Goal: Information Seeking & Learning: Check status

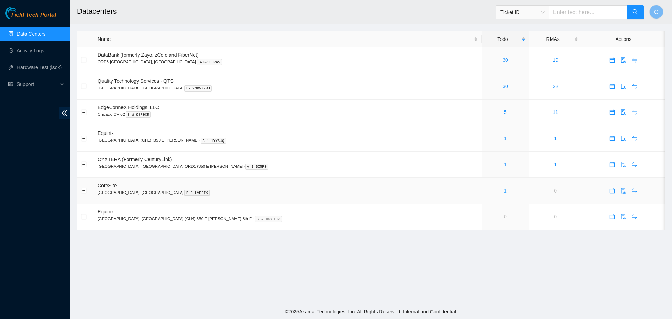
click at [504, 189] on link "1" at bounding box center [505, 191] width 3 height 6
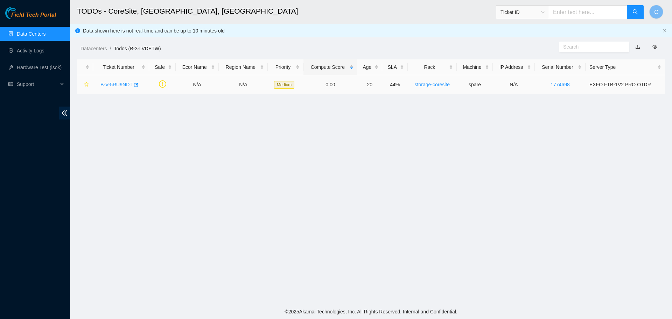
click at [114, 83] on link "B-V-5RU9NDT" at bounding box center [116, 85] width 32 height 6
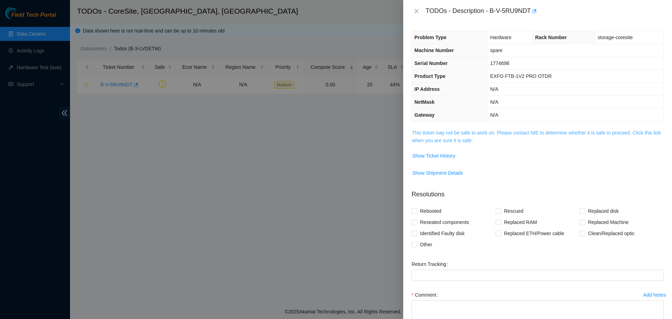
click at [455, 140] on link "This ticket may not be safe to work on. Please contact NIE to determine whether…" at bounding box center [536, 136] width 249 height 13
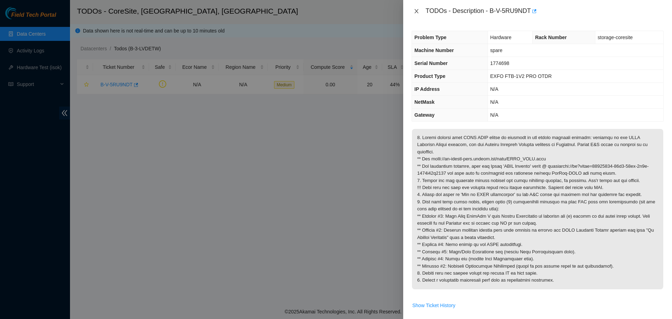
click at [414, 12] on icon "close" at bounding box center [417, 11] width 6 height 6
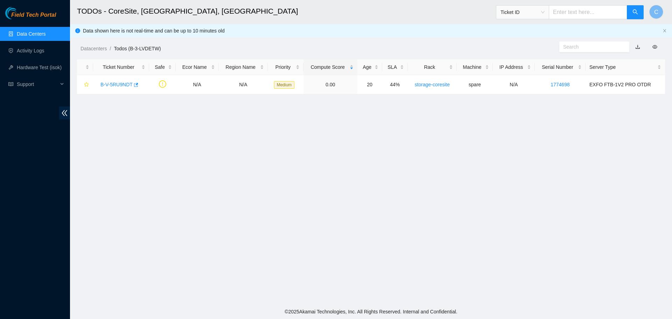
click at [35, 32] on link "Data Centers" at bounding box center [31, 34] width 29 height 6
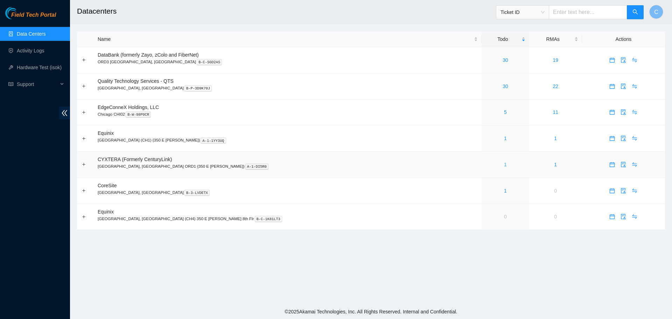
click at [504, 165] on link "1" at bounding box center [505, 165] width 3 height 6
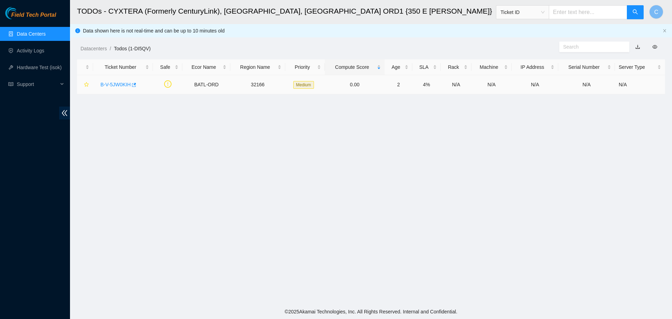
click at [115, 82] on link "B-V-5JW0KIH" at bounding box center [115, 85] width 30 height 6
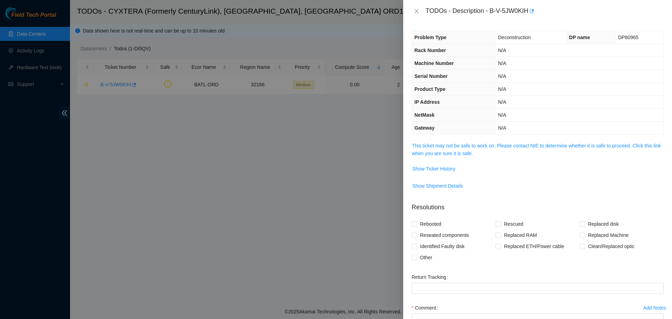
click at [464, 150] on span "This ticket may not be safe to work on. Please contact NIE to determine whether…" at bounding box center [537, 149] width 251 height 15
click at [476, 147] on link "This ticket may not be safe to work on. Please contact NIE to determine whether…" at bounding box center [536, 149] width 249 height 13
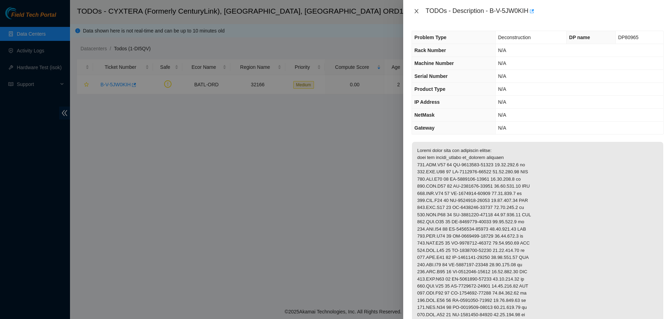
click at [416, 13] on icon "close" at bounding box center [417, 11] width 6 height 6
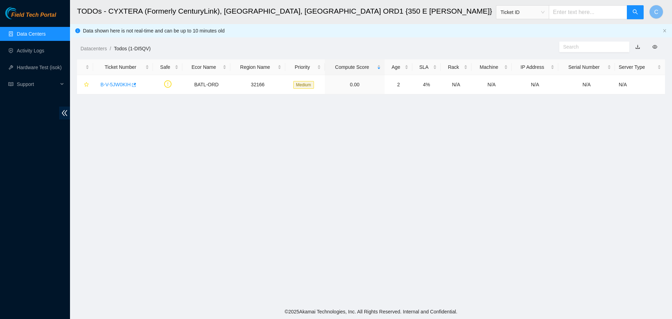
click at [45, 34] on link "Data Centers" at bounding box center [31, 34] width 29 height 6
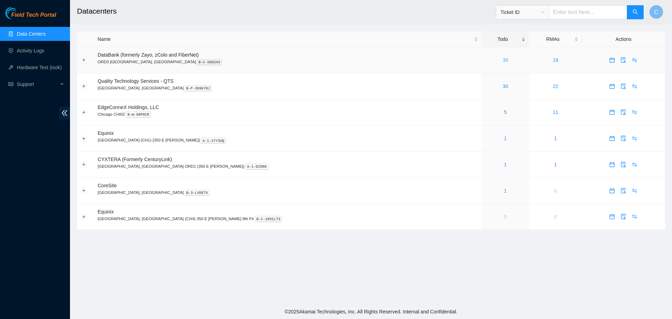
click at [502, 60] on link "30" at bounding box center [505, 60] width 6 height 6
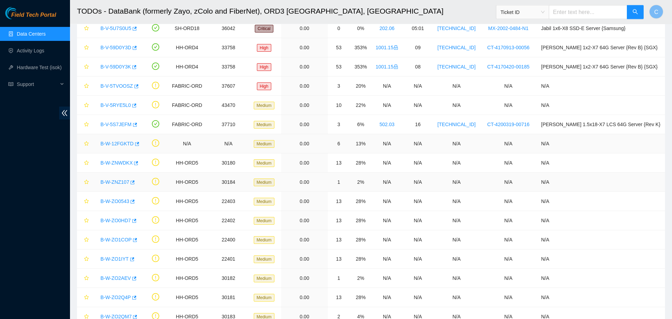
scroll to position [65, 0]
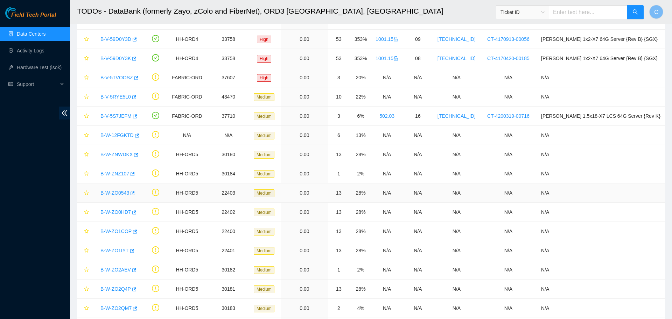
click at [120, 194] on link "B-W-ZO0543" at bounding box center [114, 193] width 29 height 6
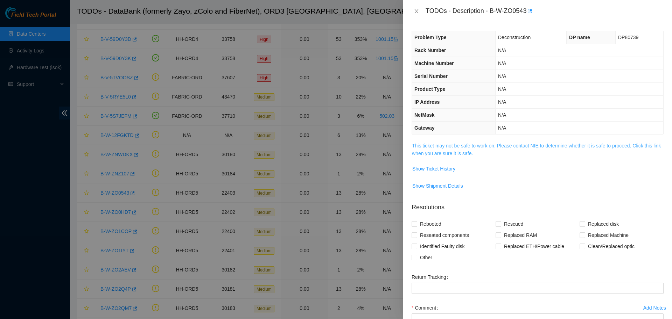
click at [450, 152] on link "This ticket may not be safe to work on. Please contact NIE to determine whether…" at bounding box center [536, 149] width 249 height 13
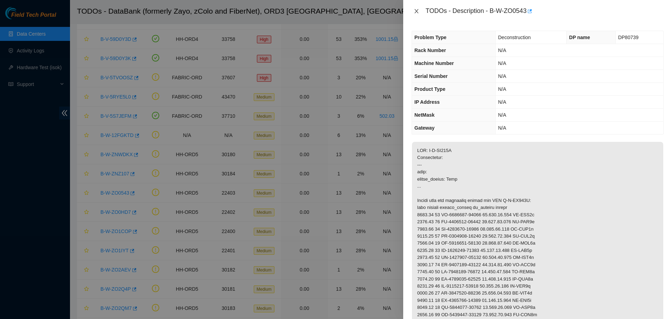
click at [415, 11] on icon "close" at bounding box center [417, 11] width 6 height 6
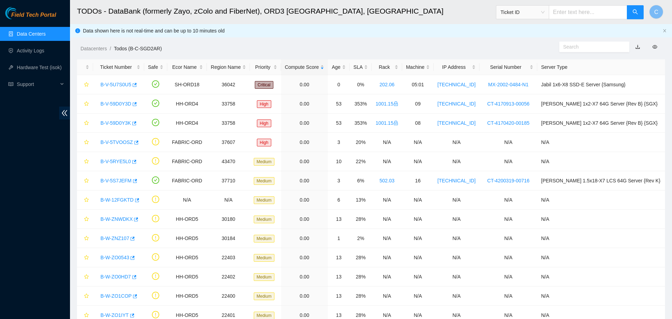
click at [39, 34] on link "Data Centers" at bounding box center [31, 34] width 29 height 6
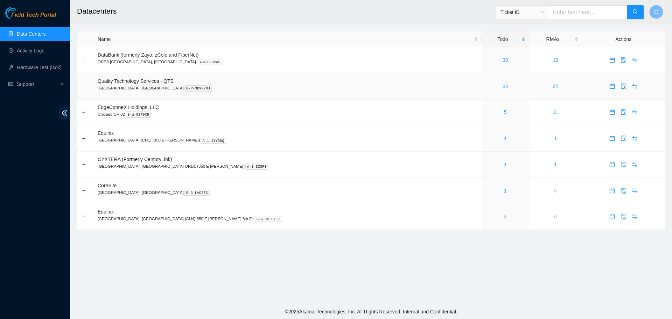
click at [502, 86] on link "30" at bounding box center [505, 87] width 6 height 6
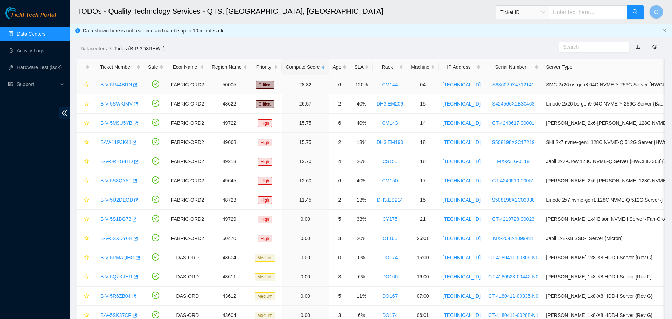
click at [115, 87] on link "B-V-5R44BRN" at bounding box center [115, 85] width 31 height 6
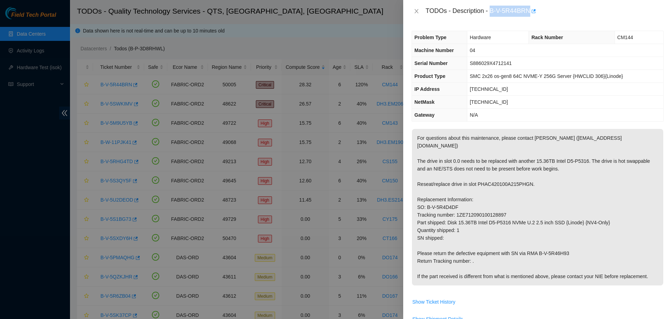
drag, startPoint x: 487, startPoint y: 11, endPoint x: 525, endPoint y: 11, distance: 37.8
click at [525, 11] on div "TODOs - Description - B-V-5R44BRN" at bounding box center [544, 11] width 238 height 11
copy div "B-V-5R44BRN"
click at [412, 12] on button "Close" at bounding box center [416, 11] width 10 height 7
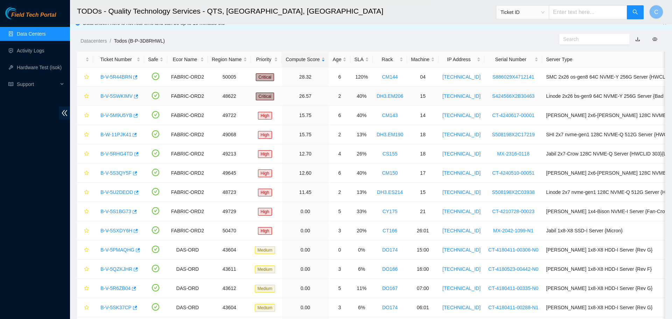
scroll to position [3, 0]
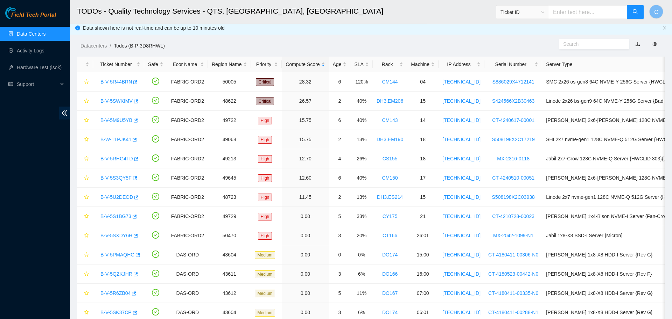
click at [41, 34] on link "Data Centers" at bounding box center [31, 34] width 29 height 6
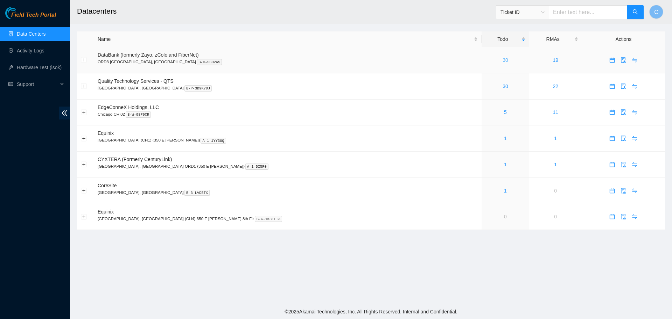
click at [502, 58] on link "30" at bounding box center [505, 60] width 6 height 6
